Goal: Information Seeking & Learning: Check status

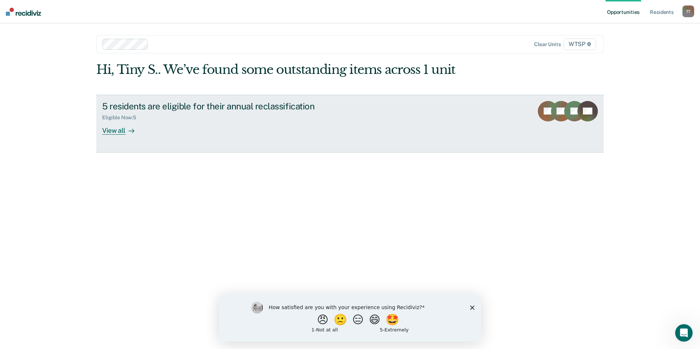
click at [116, 130] on div "View all" at bounding box center [122, 127] width 41 height 14
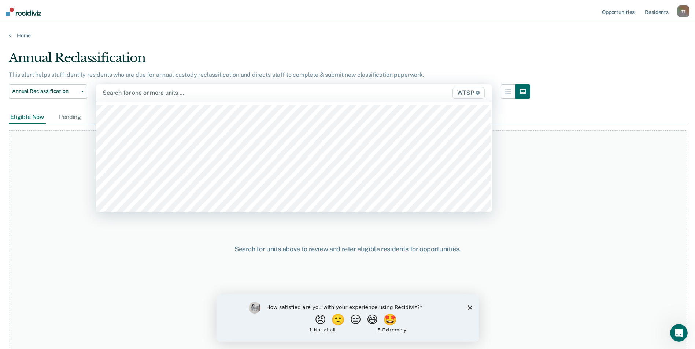
click at [475, 91] on span "WTSP" at bounding box center [468, 93] width 32 height 12
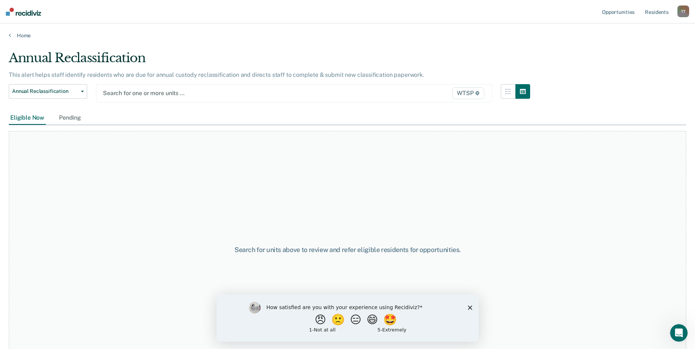
click at [469, 92] on span "WTSP" at bounding box center [468, 94] width 32 height 12
click at [22, 34] on link "Home" at bounding box center [347, 35] width 677 height 7
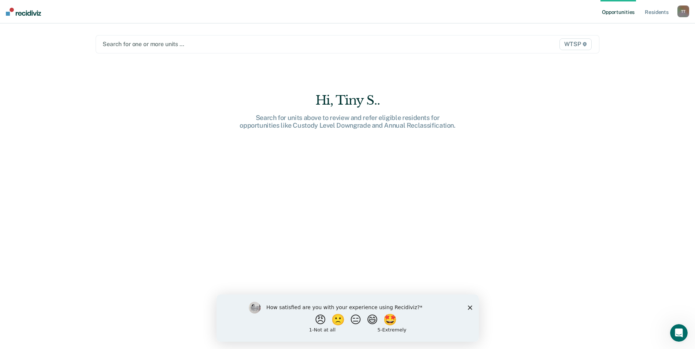
click at [226, 42] on div at bounding box center [274, 44] width 342 height 8
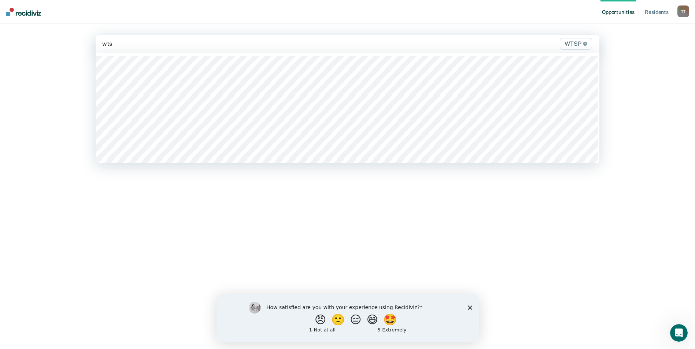
type input "wtsp"
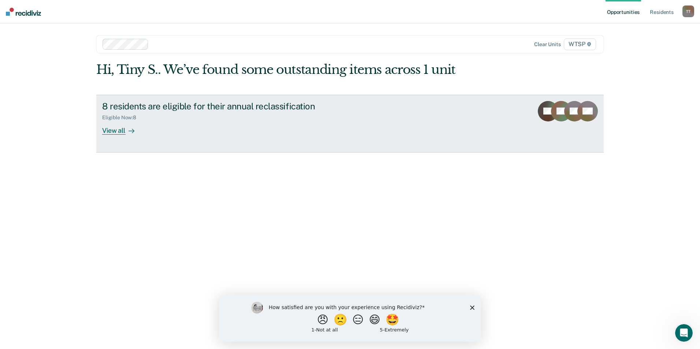
click at [119, 129] on div "View all" at bounding box center [122, 127] width 41 height 14
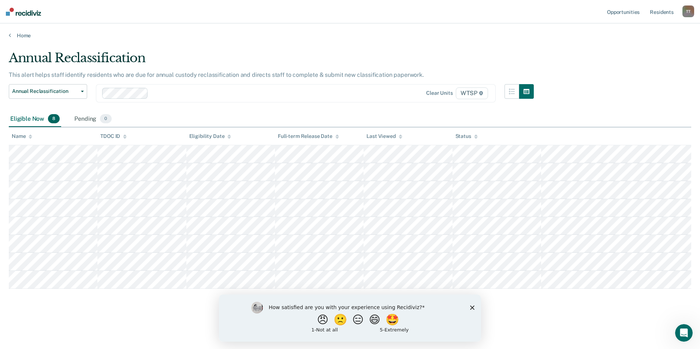
click at [472, 306] on icon "Close survey" at bounding box center [472, 307] width 4 height 4
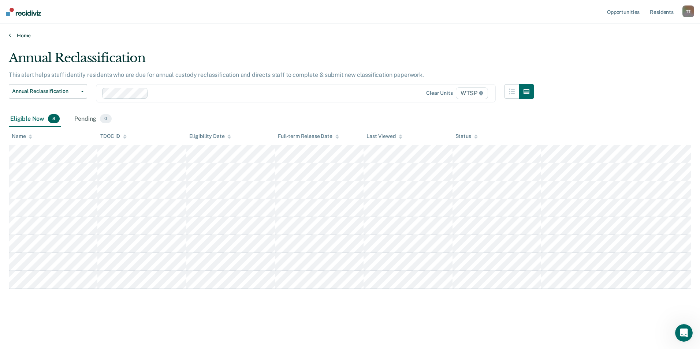
click at [22, 33] on link "Home" at bounding box center [350, 35] width 683 height 7
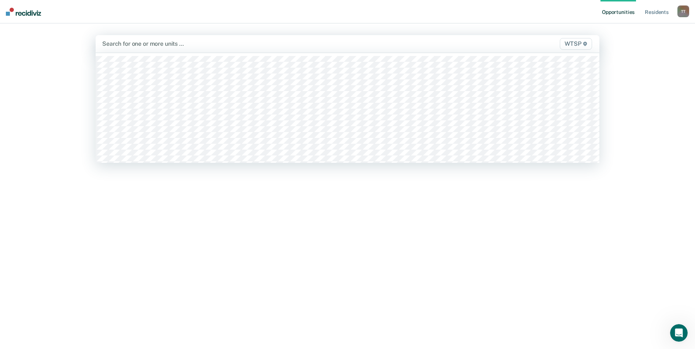
click at [131, 43] on div at bounding box center [273, 44] width 343 height 8
type input "wtsp"
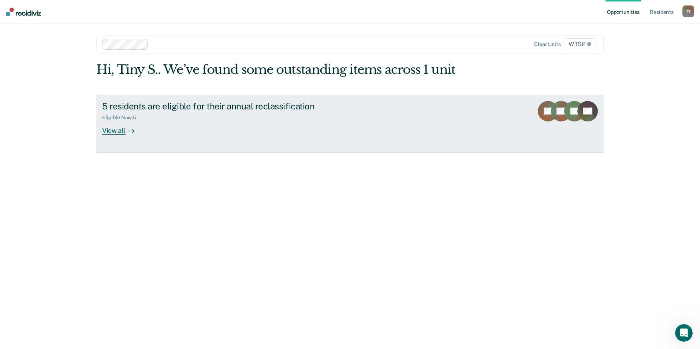
click at [111, 128] on div "View all" at bounding box center [122, 127] width 41 height 14
